Goal: Find contact information

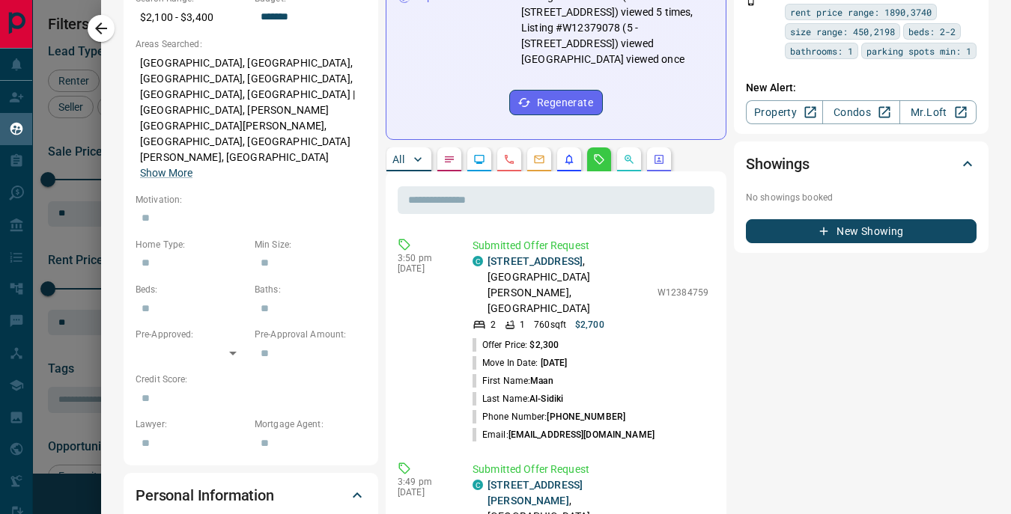
scroll to position [529, 0]
click at [845, 125] on link "Condos" at bounding box center [860, 113] width 77 height 24
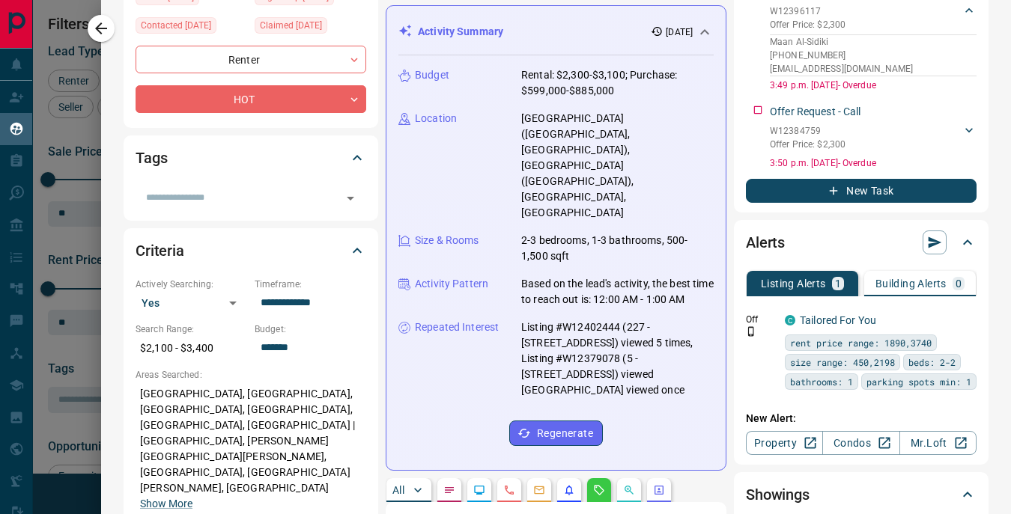
scroll to position [0, 0]
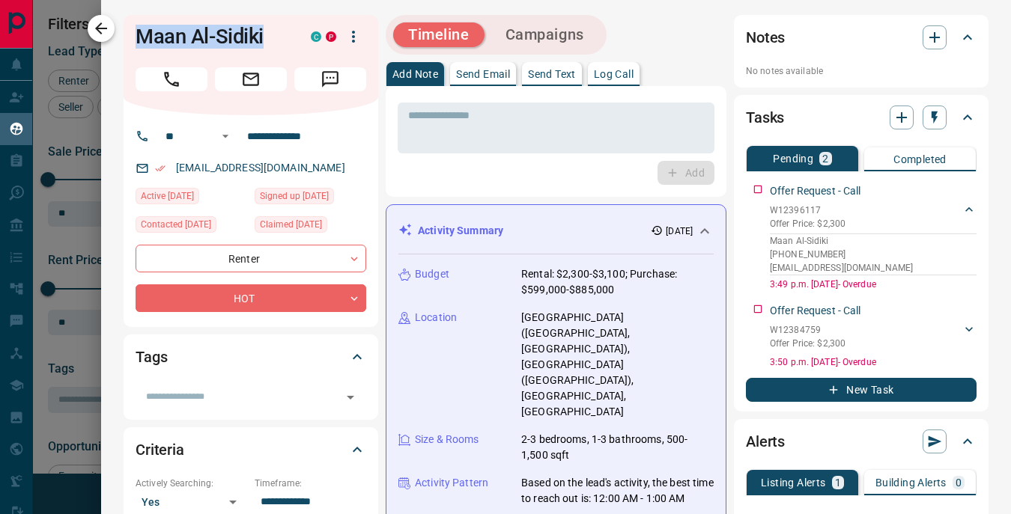
click at [101, 34] on icon "button" at bounding box center [101, 28] width 18 height 18
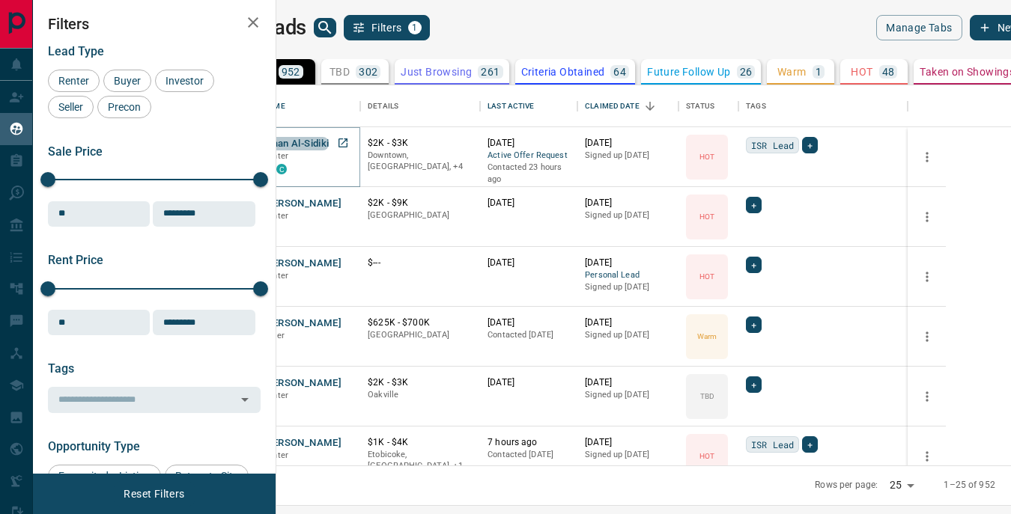
click at [329, 144] on button "Maan Al-Sidiki" at bounding box center [296, 144] width 66 height 14
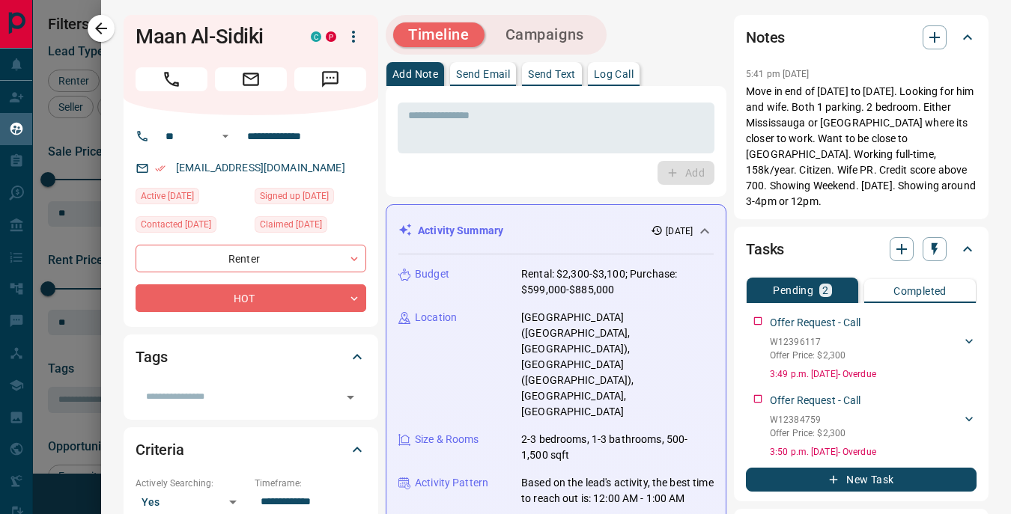
click at [319, 165] on div "[EMAIL_ADDRESS][DOMAIN_NAME]" at bounding box center [251, 168] width 231 height 25
click at [302, 166] on link "[EMAIL_ADDRESS][DOMAIN_NAME]" at bounding box center [260, 168] width 169 height 12
click at [358, 30] on icon "button" at bounding box center [353, 37] width 18 height 18
click at [356, 34] on div at bounding box center [505, 257] width 1011 height 514
drag, startPoint x: 308, startPoint y: 169, endPoint x: 180, endPoint y: 173, distance: 128.1
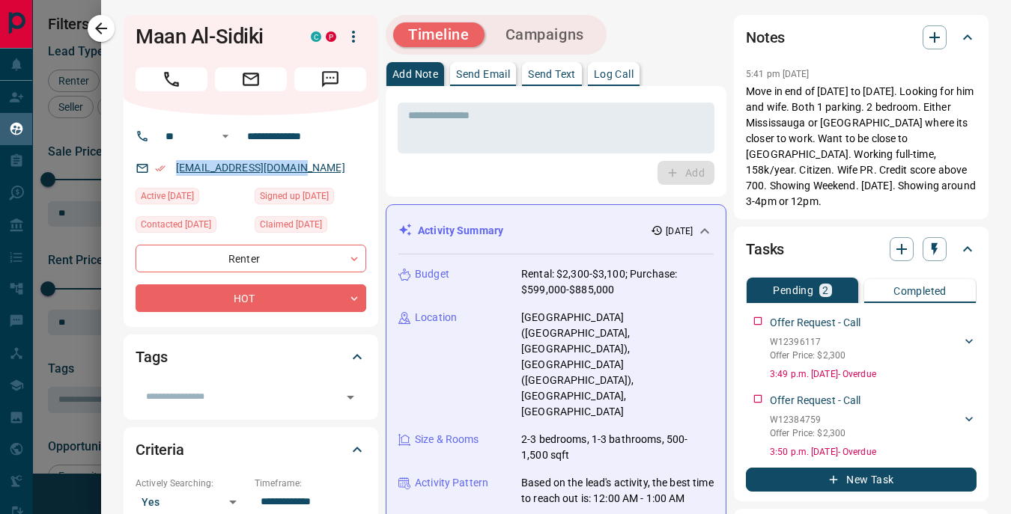
click at [180, 173] on p "[EMAIL_ADDRESS][DOMAIN_NAME]" at bounding box center [260, 168] width 178 height 25
click at [334, 166] on div "[EMAIL_ADDRESS][DOMAIN_NAME]" at bounding box center [251, 168] width 231 height 25
drag, startPoint x: 308, startPoint y: 169, endPoint x: 295, endPoint y: 169, distance: 13.5
click at [296, 169] on p "[EMAIL_ADDRESS][DOMAIN_NAME]" at bounding box center [260, 168] width 178 height 25
click at [355, 173] on div "[EMAIL_ADDRESS][DOMAIN_NAME]" at bounding box center [251, 168] width 231 height 25
